Goal: Find specific page/section: Find specific page/section

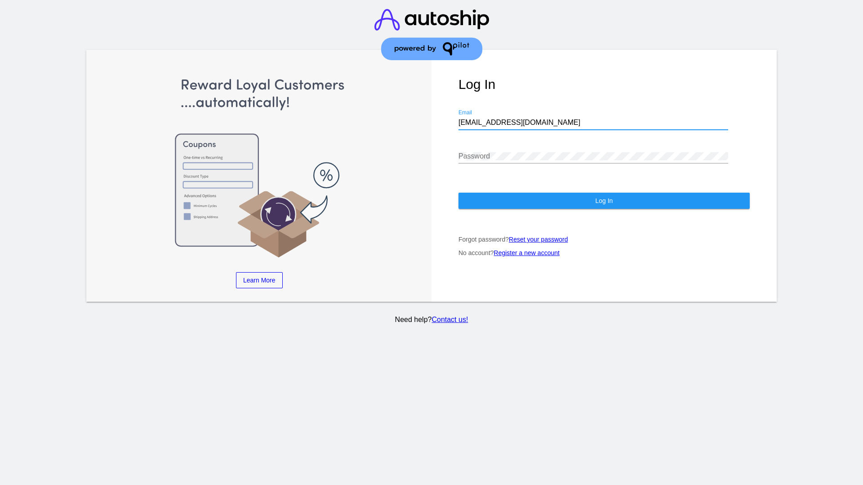
type input "[EMAIL_ADDRESS][DOMAIN_NAME]"
click at [603, 201] on span "Log In" at bounding box center [604, 200] width 18 height 7
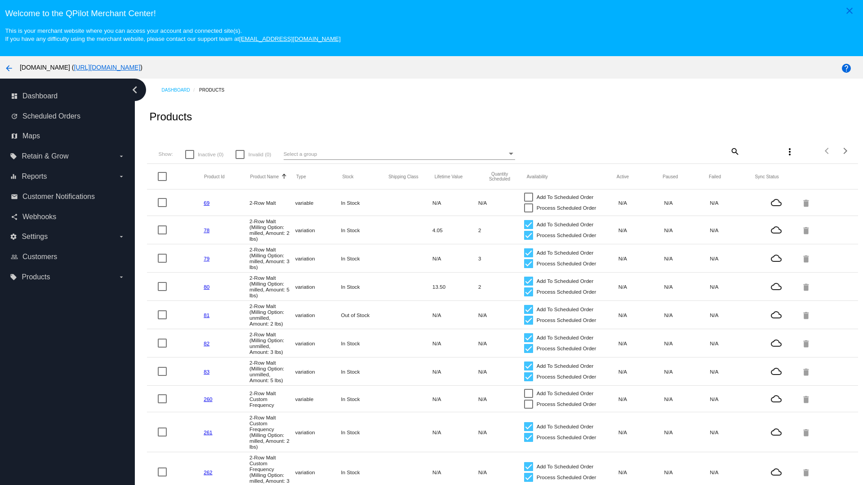
click at [734, 151] on mat-icon "search" at bounding box center [734, 151] width 11 height 14
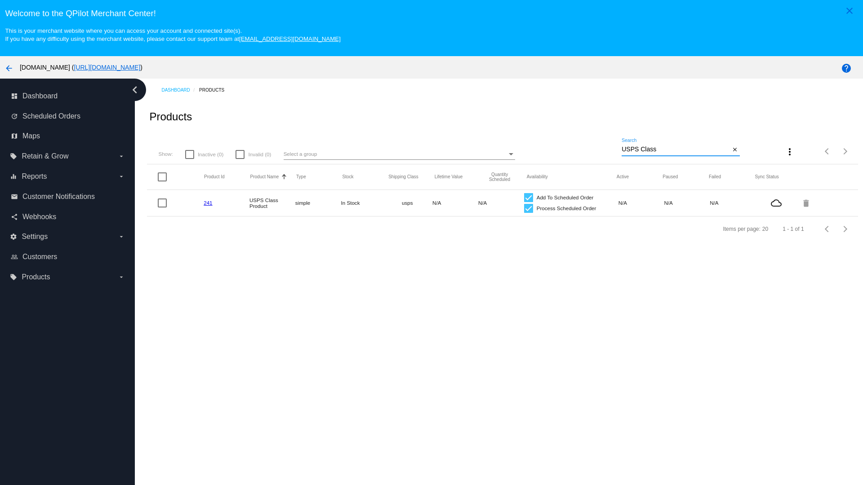
type input "Variable Enable"
